Goal: Task Accomplishment & Management: Manage account settings

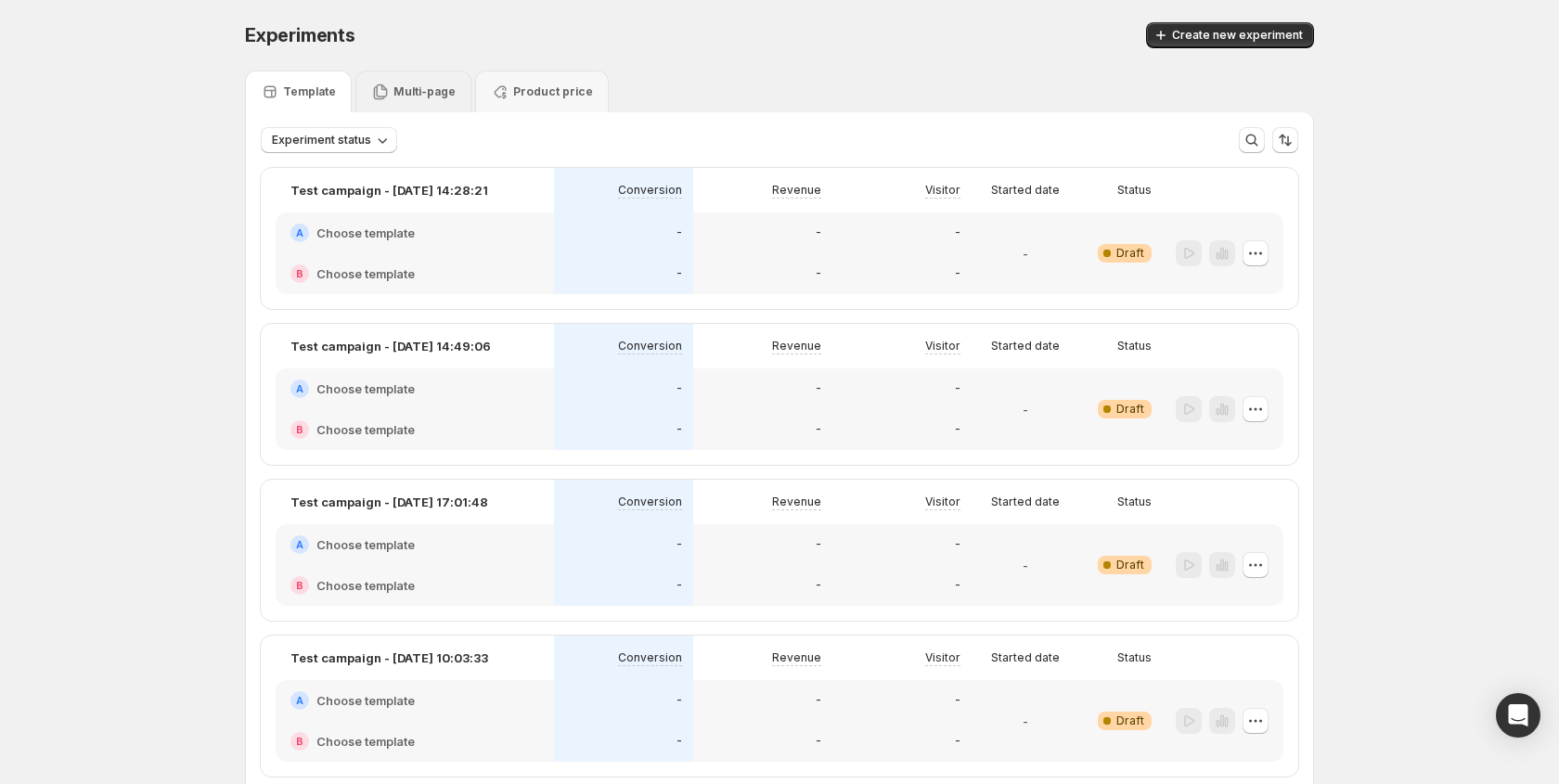
click at [394, 93] on p "Multi-page" at bounding box center [425, 92] width 62 height 15
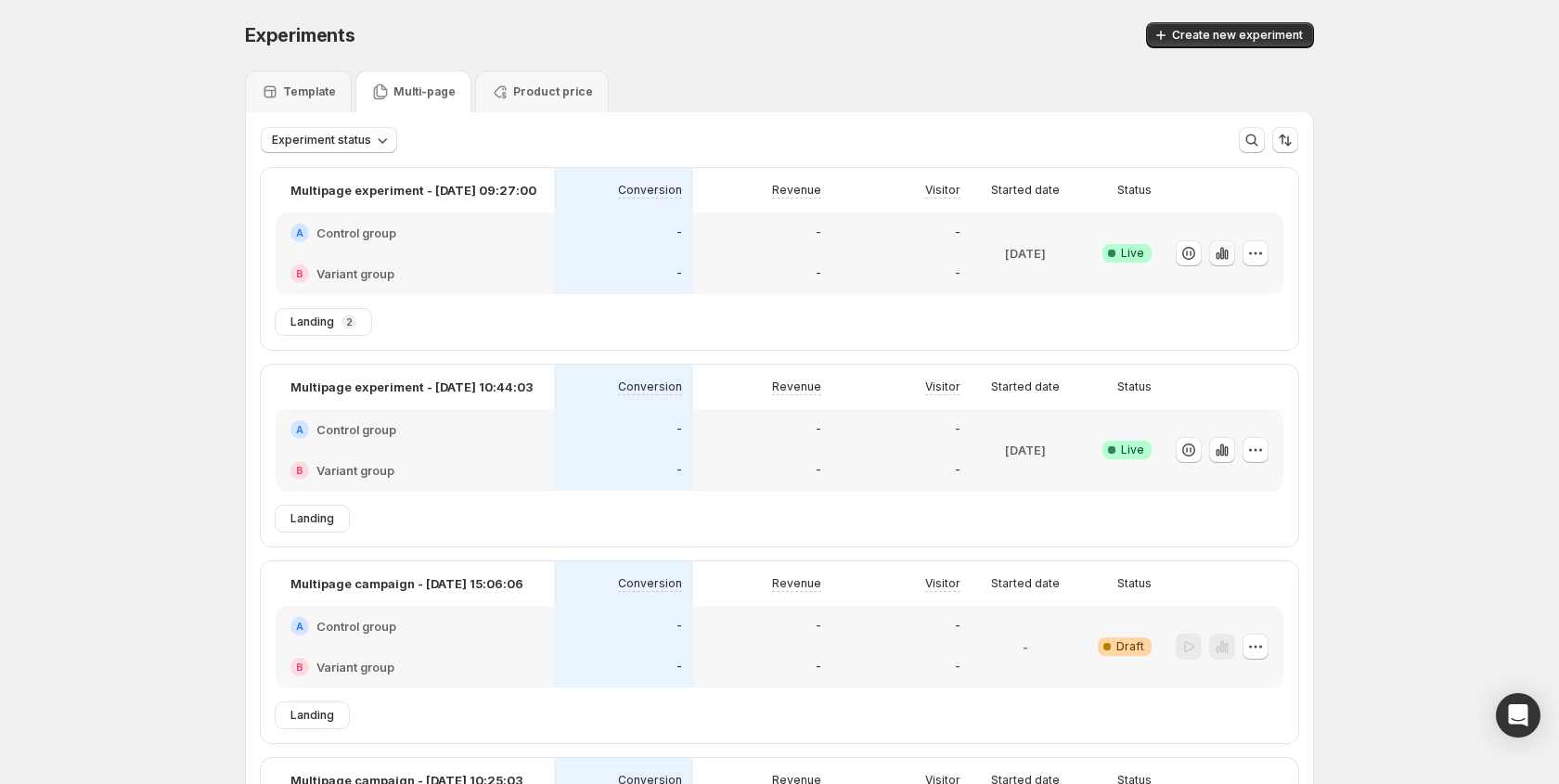
click at [1225, 256] on icon "button" at bounding box center [1226, 254] width 4 height 10
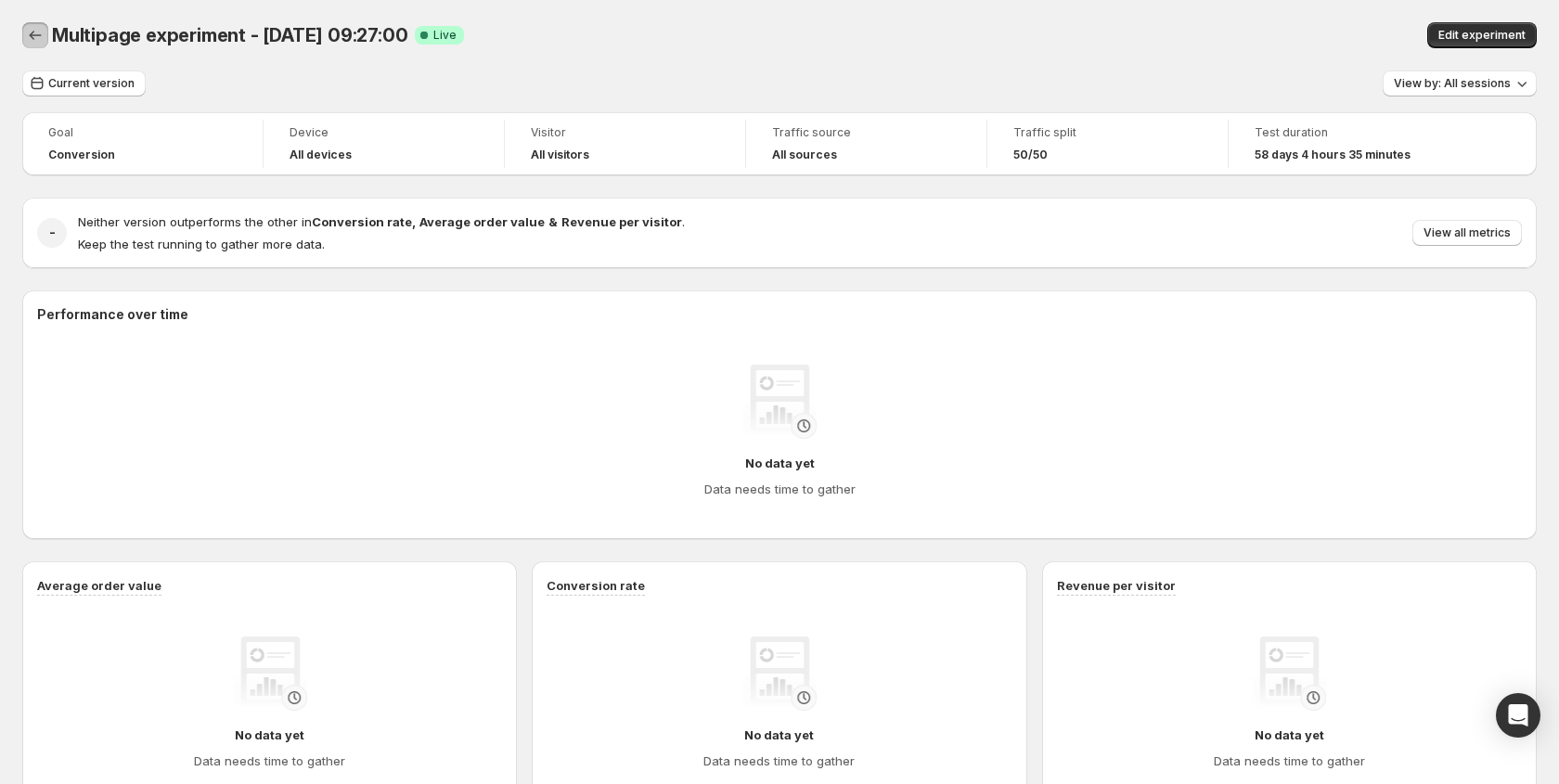
click at [43, 40] on icon "Back" at bounding box center [35, 35] width 19 height 19
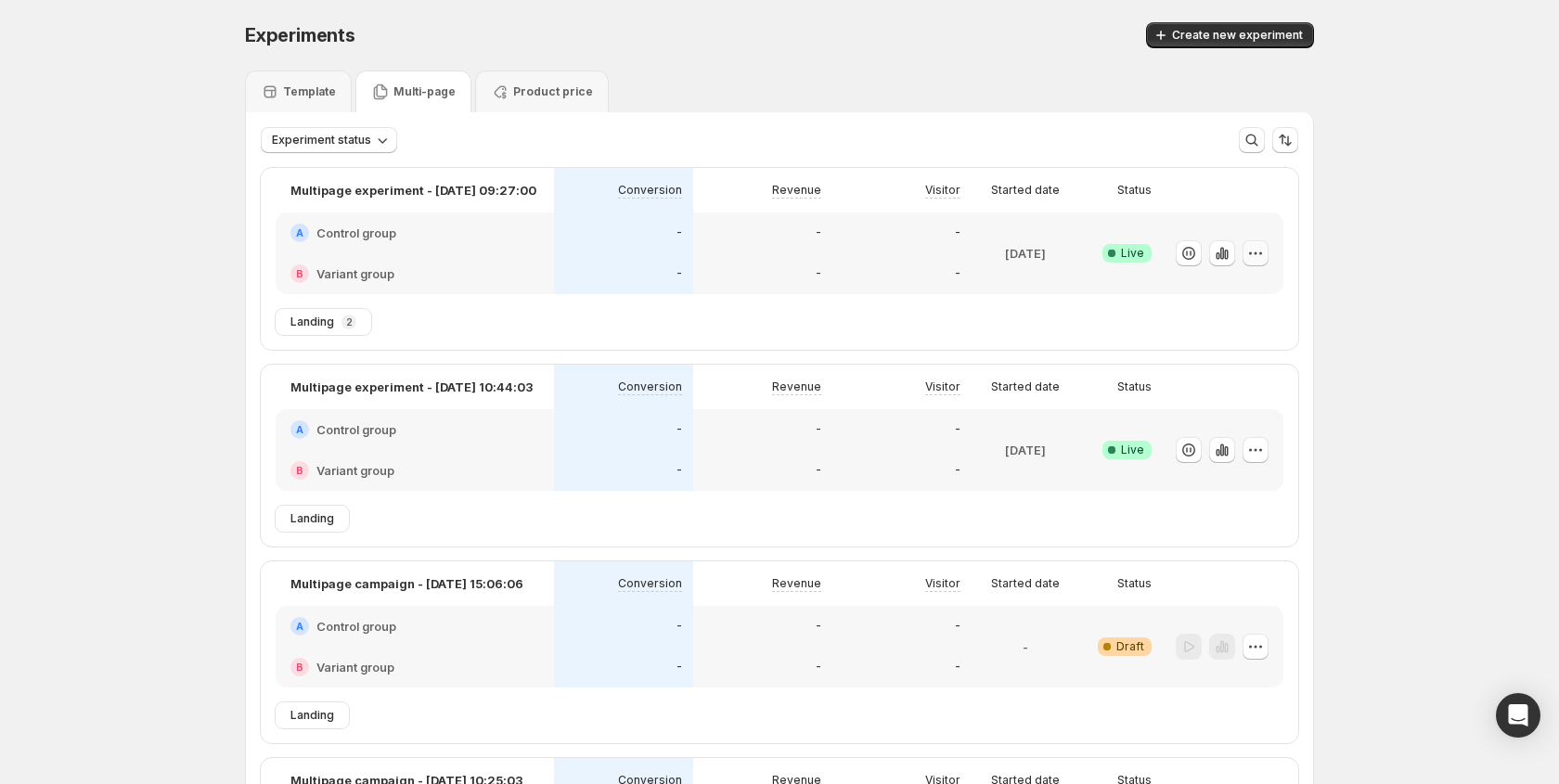
click at [1246, 255] on icon "button" at bounding box center [1255, 252] width 19 height 19
click at [1221, 331] on span "Rename" at bounding box center [1273, 322] width 194 height 19
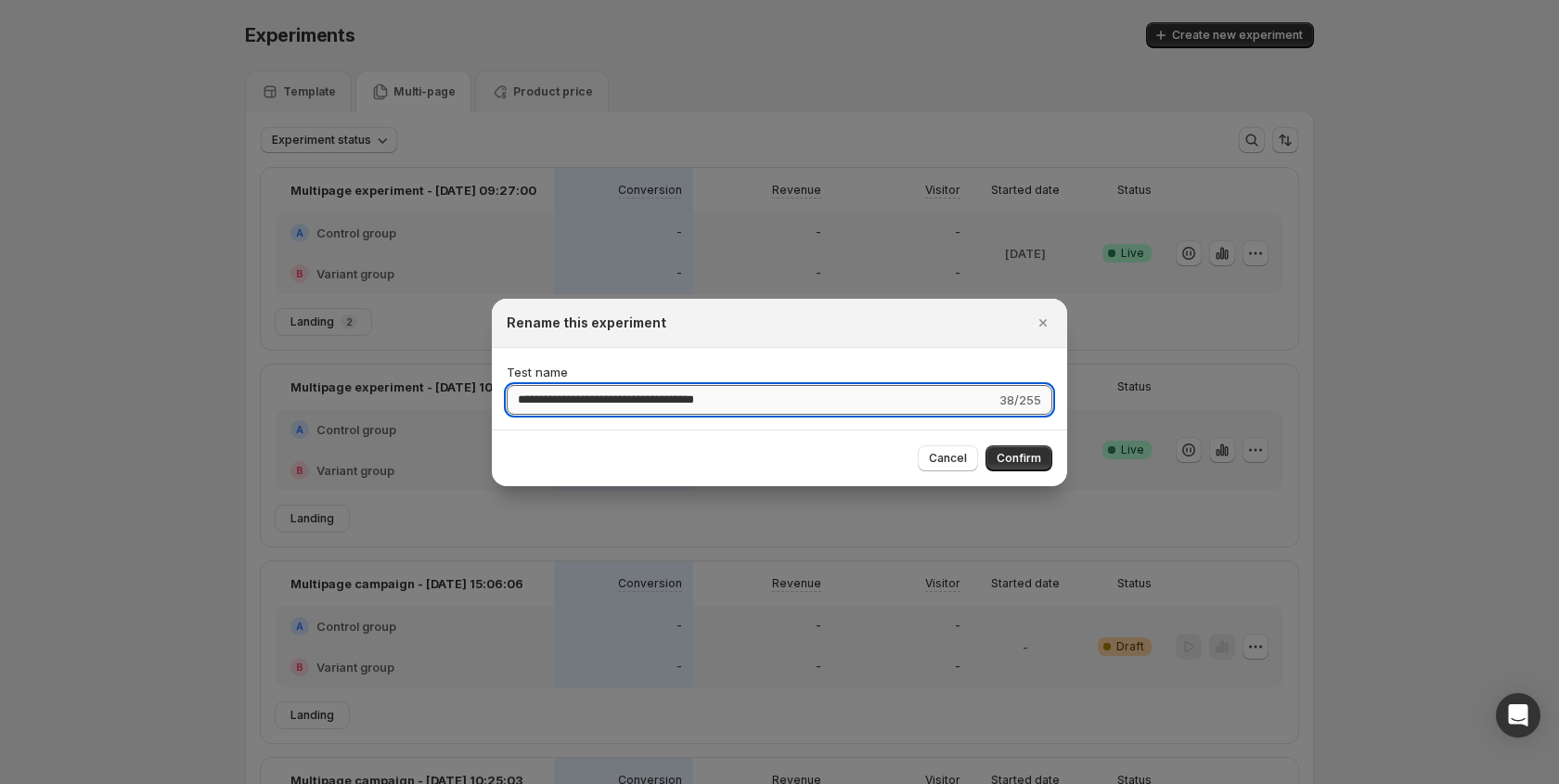
drag, startPoint x: 722, startPoint y: 391, endPoint x: 636, endPoint y: 398, distance: 86.3
click at [635, 398] on input "**********" at bounding box center [751, 399] width 489 height 29
type input "**********"
click at [1037, 463] on span "Confirm" at bounding box center [1019, 458] width 45 height 15
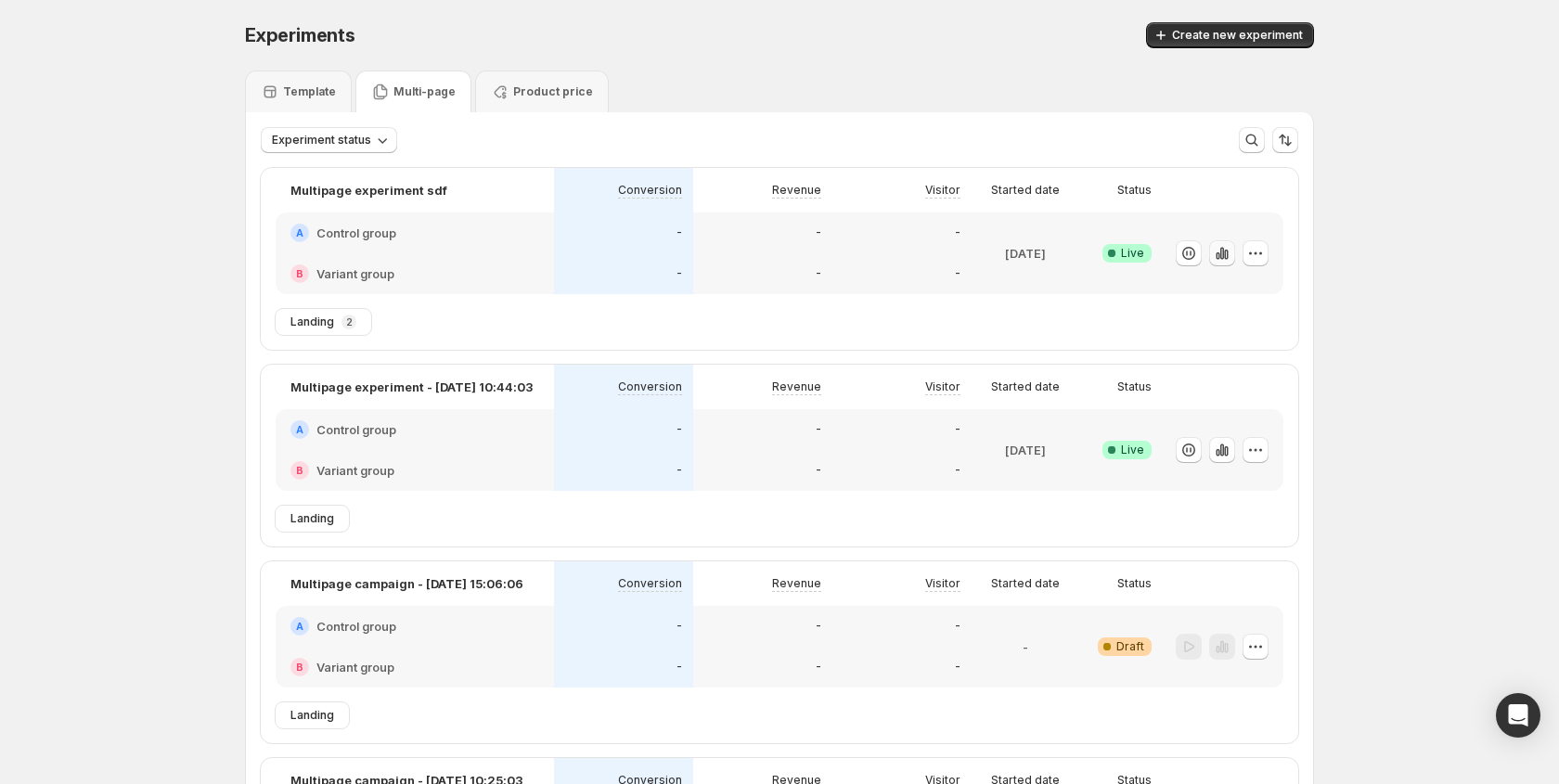
click at [1225, 250] on icon "button" at bounding box center [1226, 254] width 4 height 10
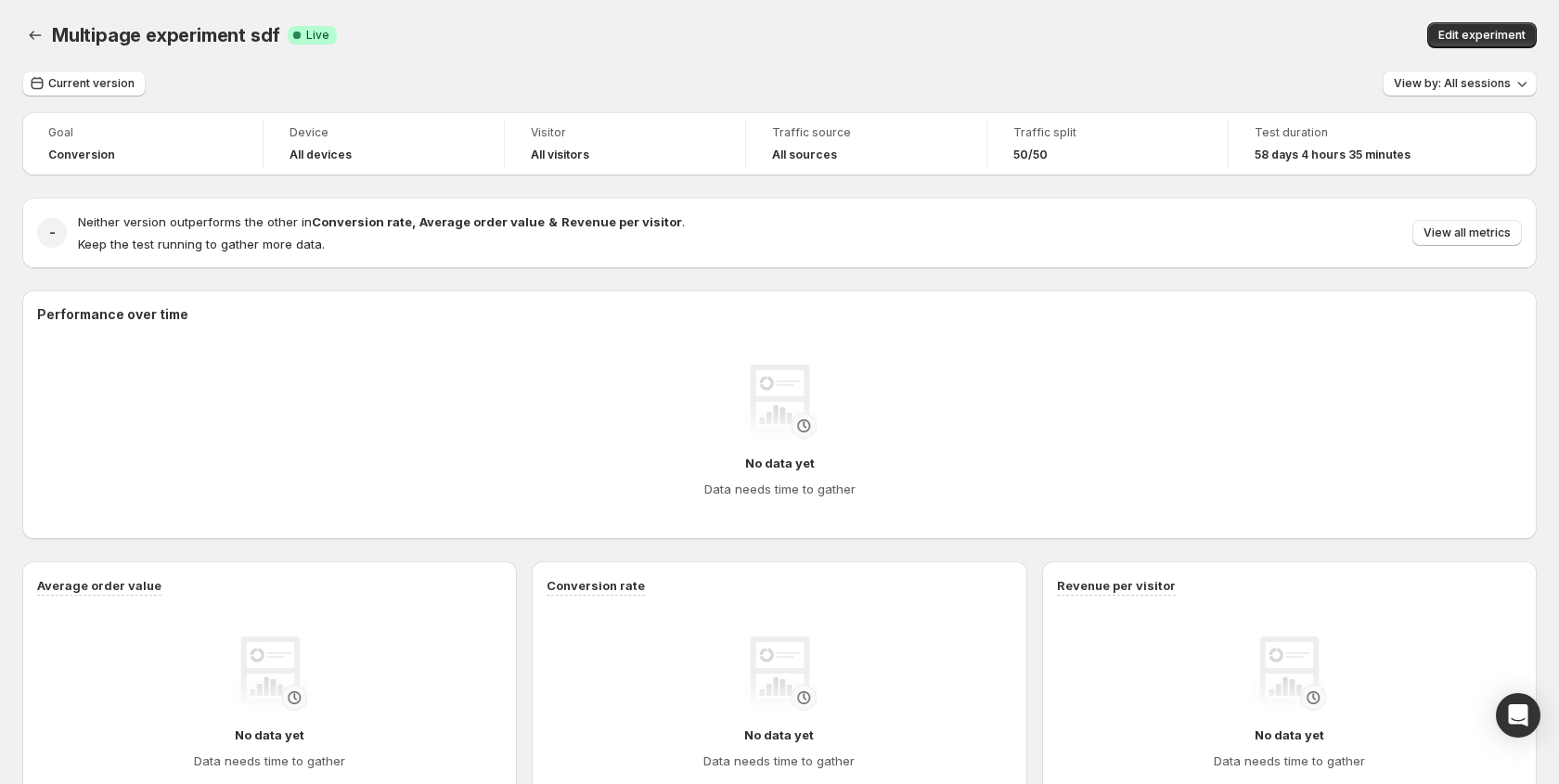
click at [154, 36] on span "Multipage experiment sdf" at bounding box center [166, 35] width 228 height 22
